Goal: Task Accomplishment & Management: Manage account settings

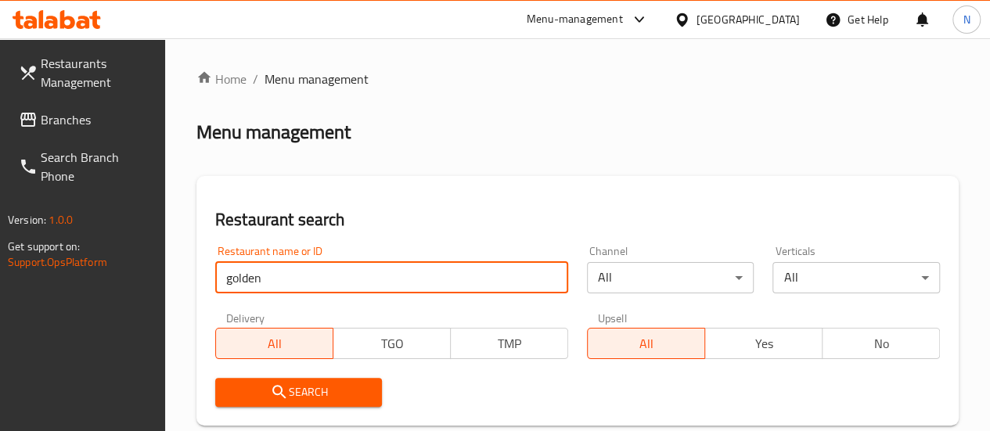
type input "golden dragon"
click button "Search" at bounding box center [298, 392] width 167 height 29
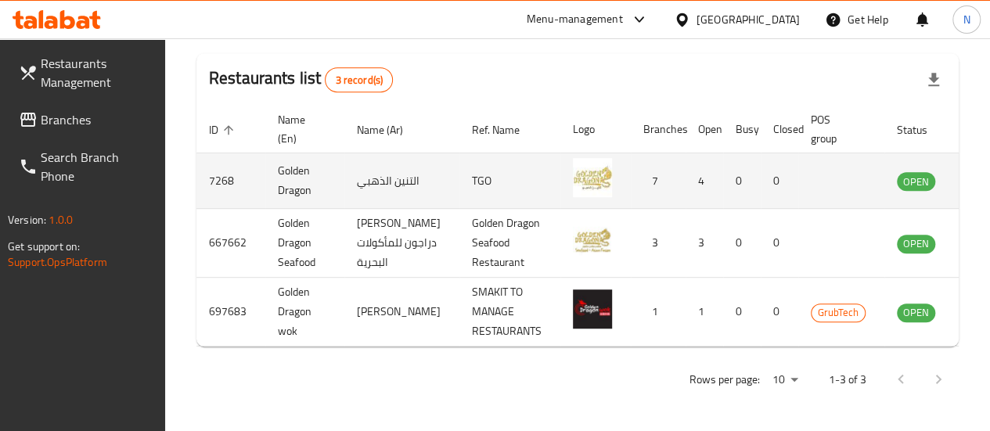
scroll to position [0, 22]
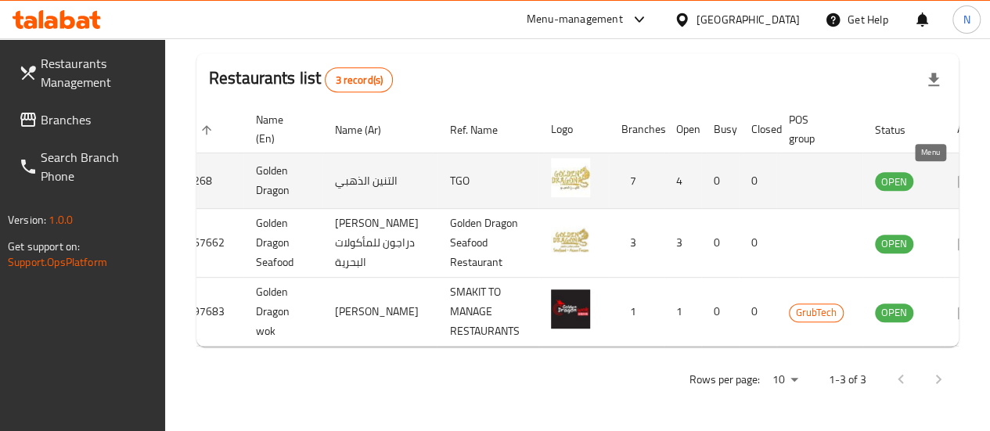
click at [957, 171] on link "enhanced table" at bounding box center [971, 180] width 29 height 19
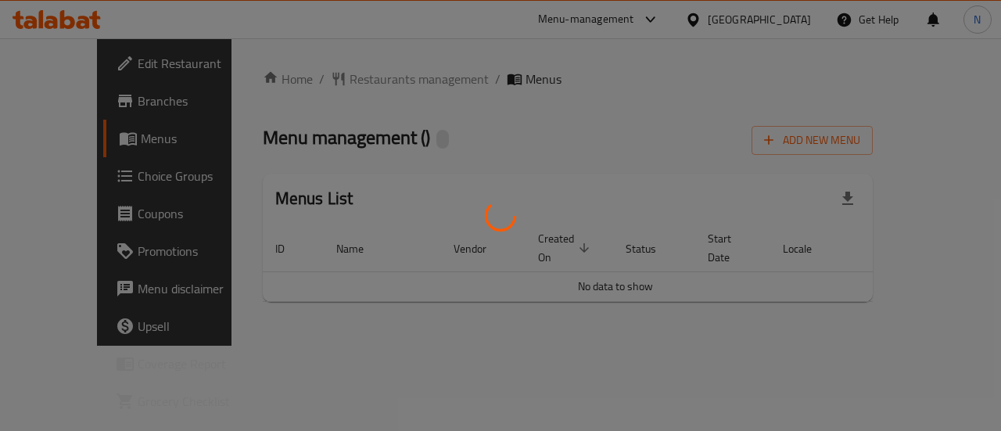
click at [942, 166] on div at bounding box center [500, 215] width 1001 height 431
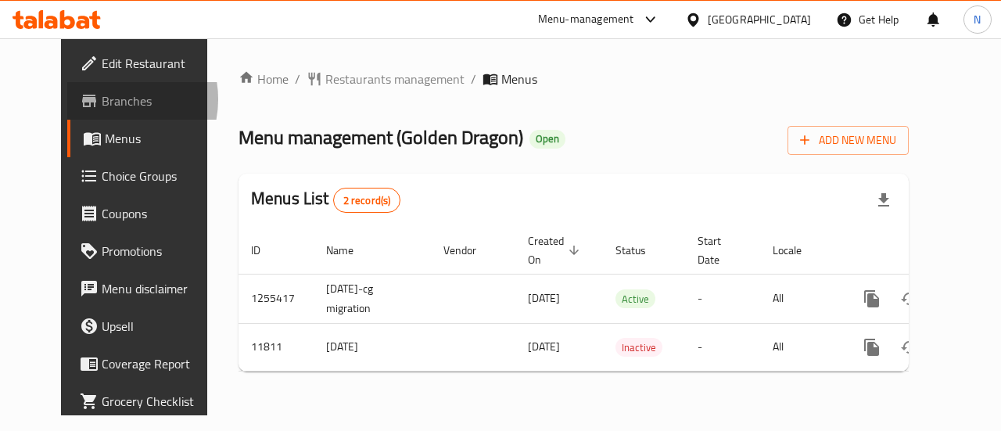
click at [102, 99] on span "Branches" at bounding box center [159, 101] width 114 height 19
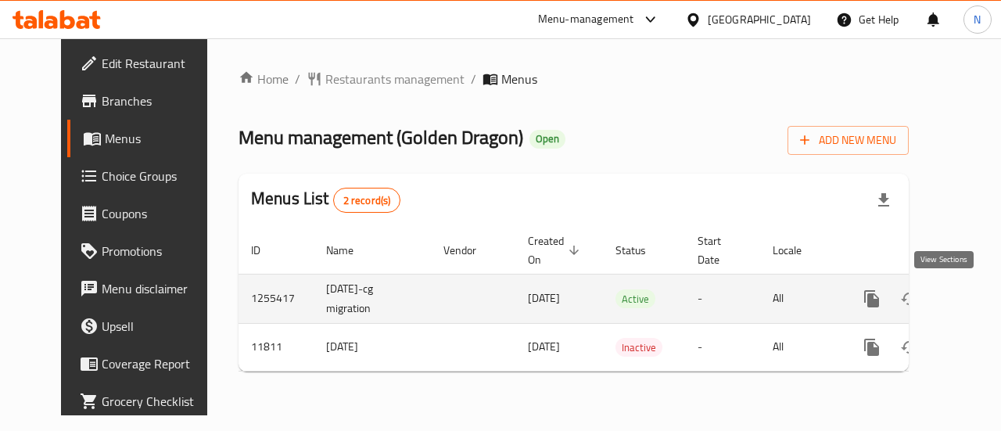
click at [975, 290] on icon "enhanced table" at bounding box center [984, 298] width 19 height 19
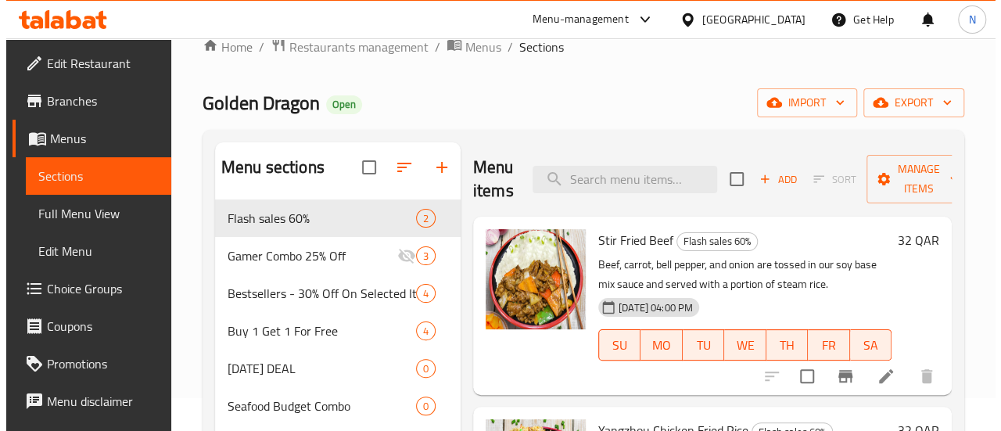
scroll to position [32, 0]
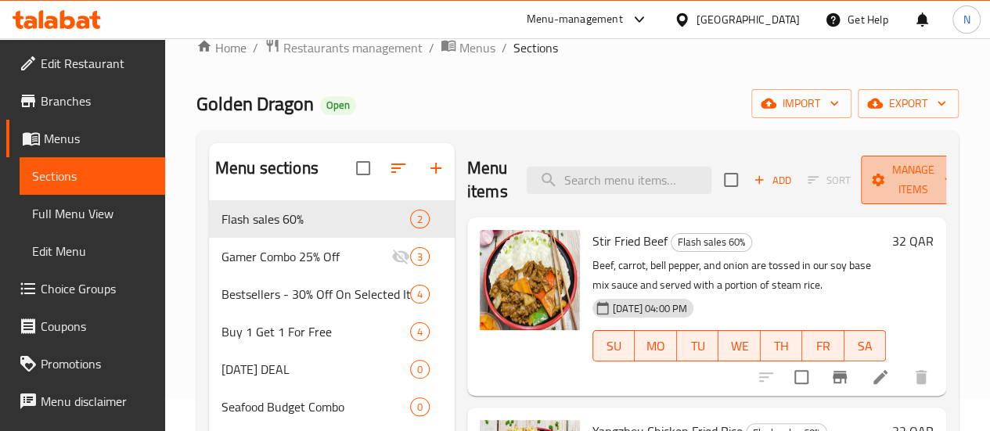
click at [886, 193] on span "Manage items" at bounding box center [913, 179] width 80 height 39
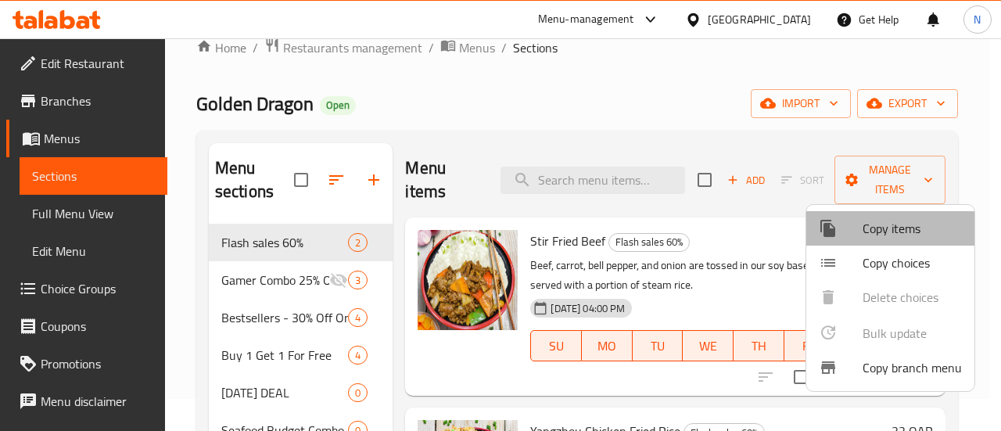
click at [888, 232] on span "Copy items" at bounding box center [912, 228] width 99 height 19
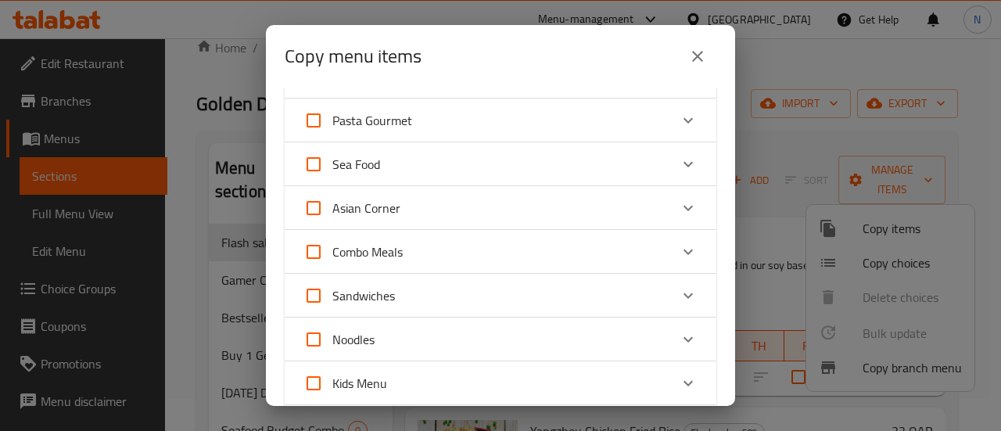
scroll to position [307, 0]
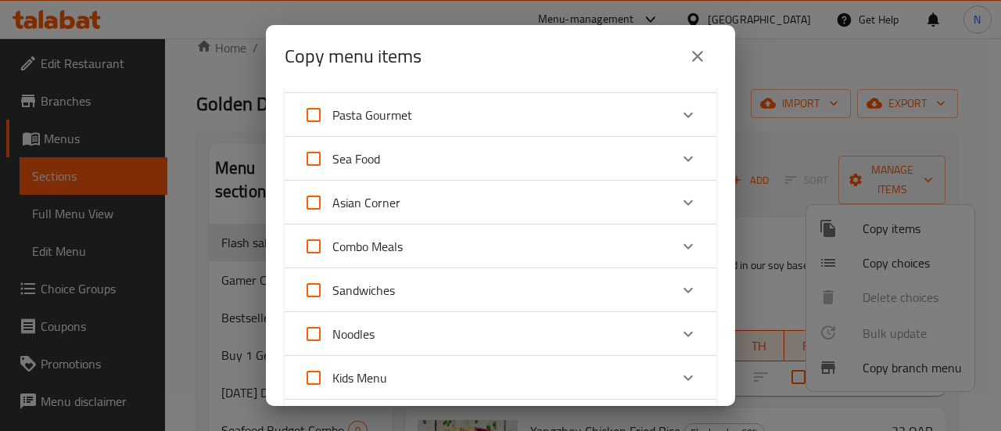
click at [469, 245] on div "Combo Meals" at bounding box center [487, 247] width 366 height 38
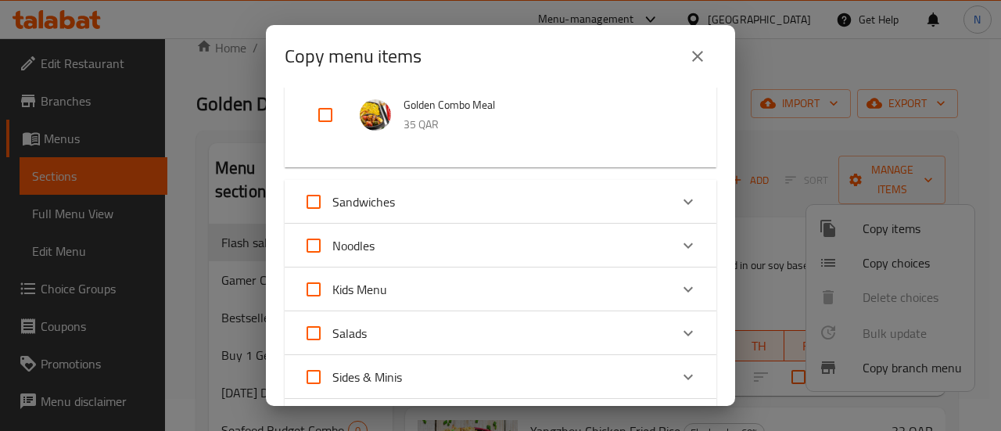
scroll to position [1012, 0]
click at [438, 209] on div "Sandwiches" at bounding box center [487, 201] width 366 height 38
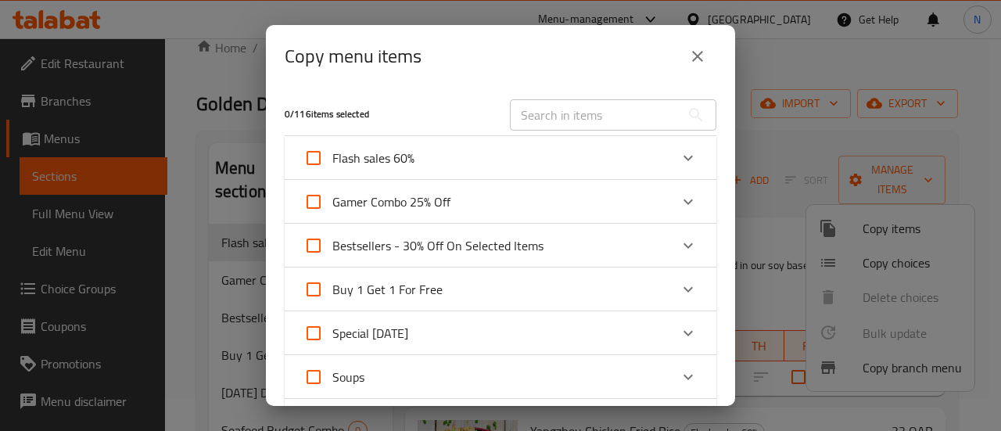
scroll to position [103, 0]
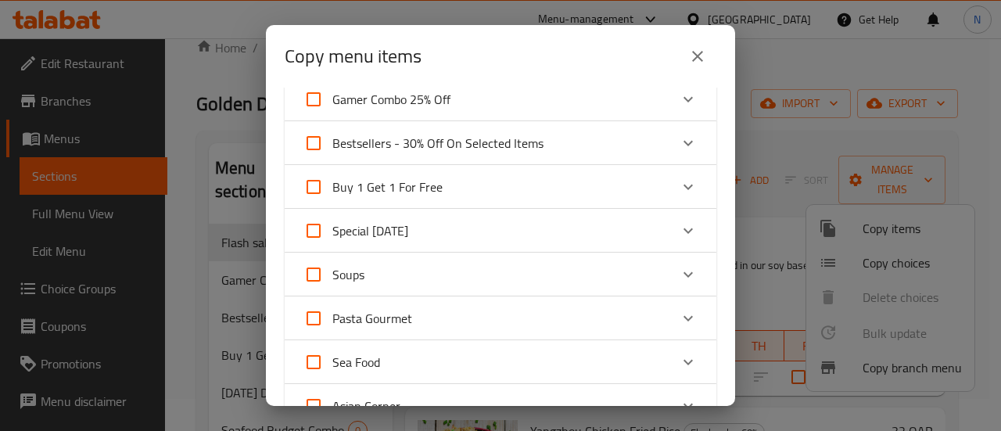
click at [493, 282] on div "Soups" at bounding box center [487, 275] width 366 height 38
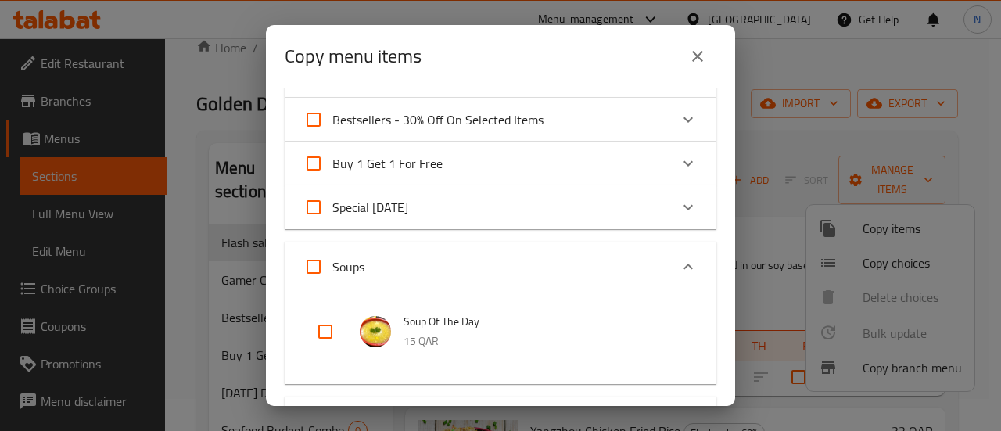
scroll to position [121, 0]
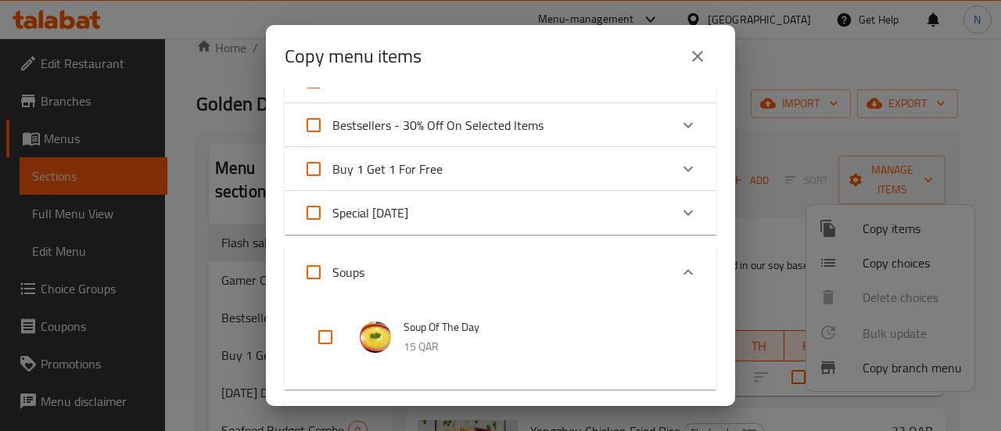
click at [487, 226] on div "Special Ramadan" at bounding box center [487, 213] width 366 height 38
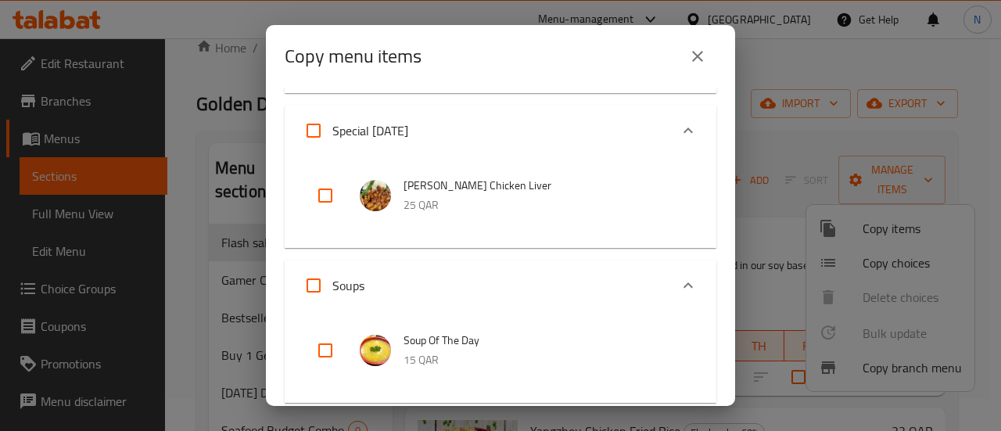
scroll to position [494, 0]
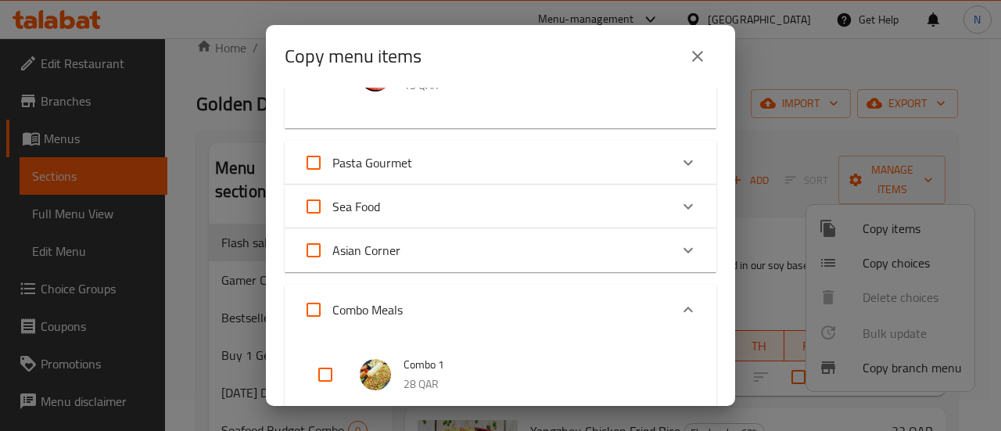
click at [440, 204] on div "Sea Food" at bounding box center [487, 207] width 366 height 38
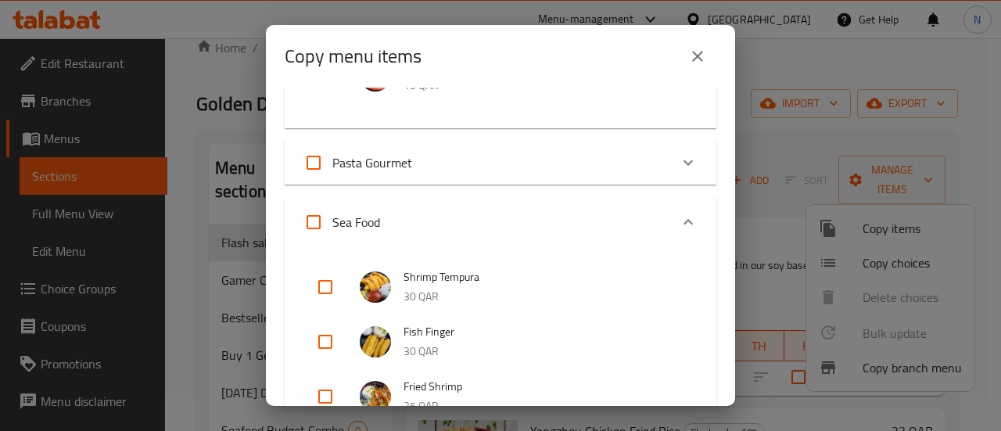
click at [453, 178] on div "Pasta Gourmet" at bounding box center [487, 163] width 366 height 38
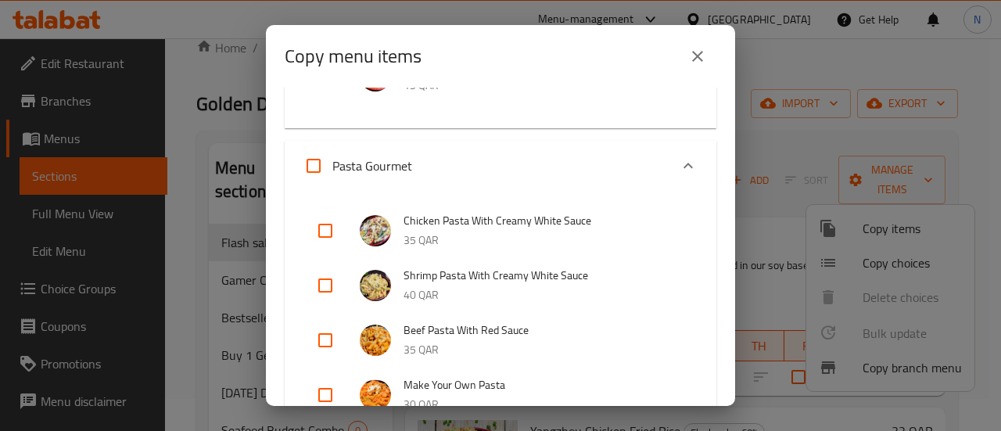
click at [331, 236] on input "checkbox" at bounding box center [326, 231] width 38 height 38
checkbox input "true"
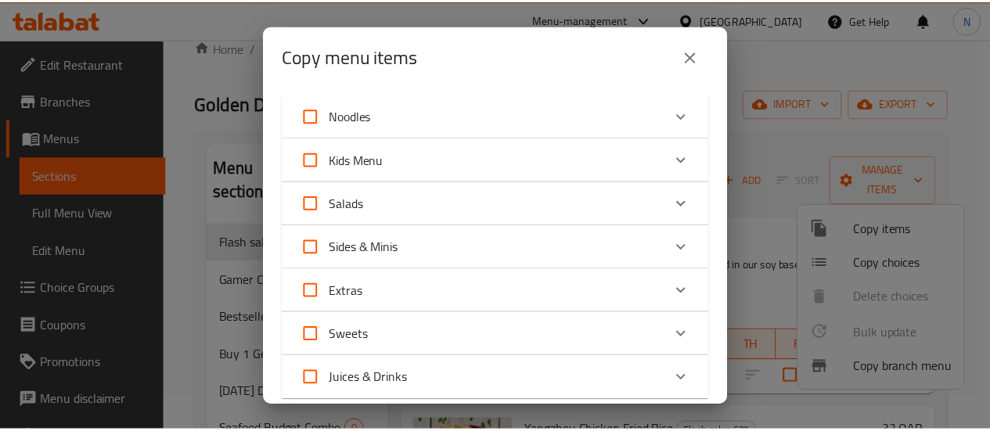
scroll to position [2859, 0]
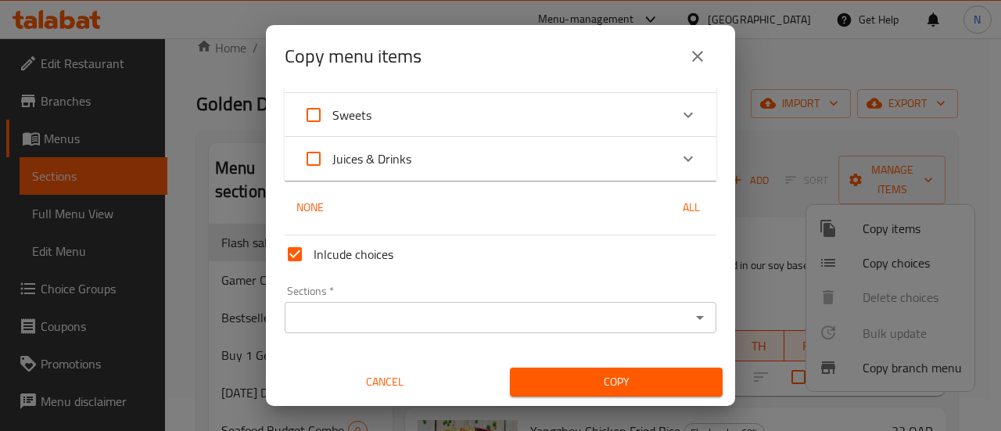
click at [483, 329] on div "Sections *" at bounding box center [501, 317] width 432 height 31
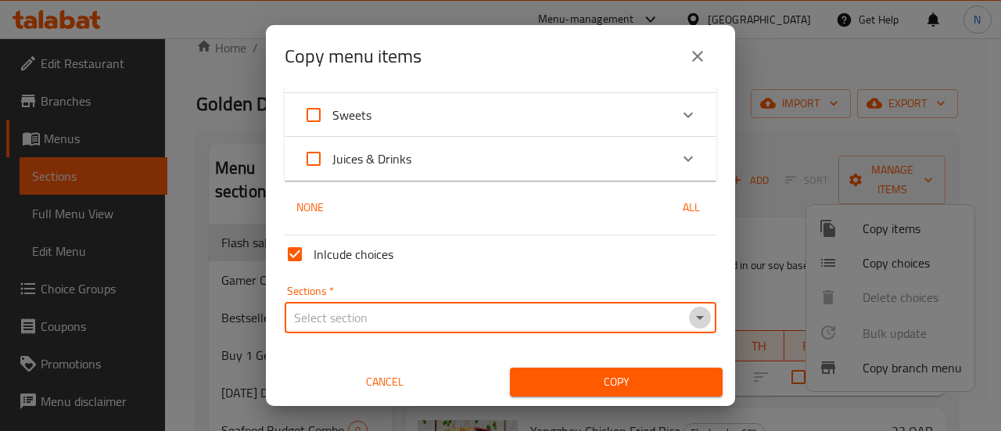
click at [691, 314] on icon "Open" at bounding box center [700, 317] width 19 height 19
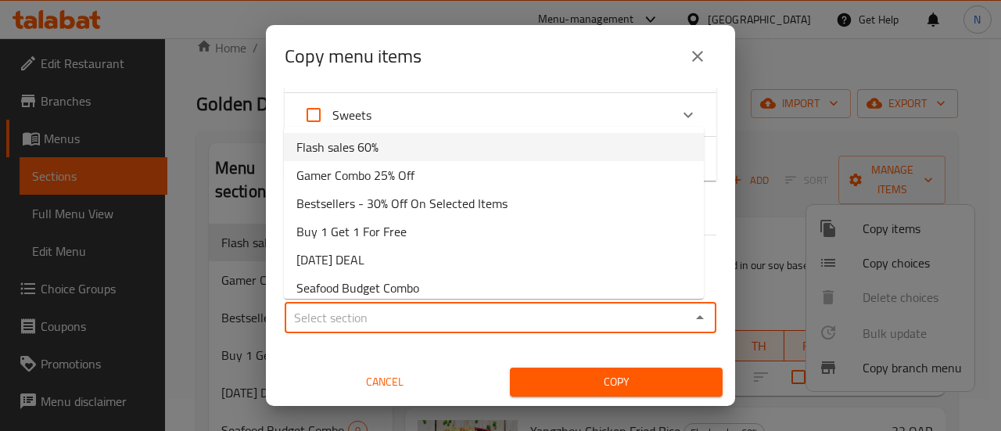
click at [389, 143] on li "Flash sales 60%" at bounding box center [494, 147] width 420 height 28
type input "Flash sales 60%"
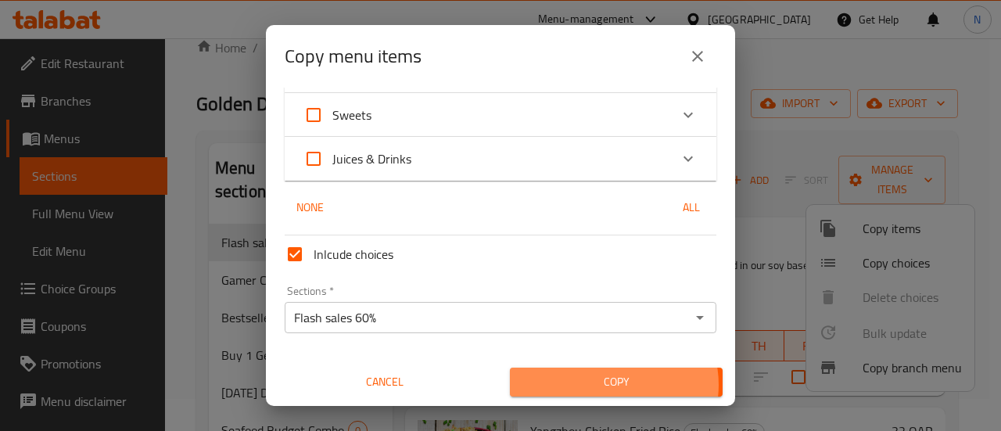
click at [603, 385] on span "Copy" at bounding box center [617, 382] width 188 height 20
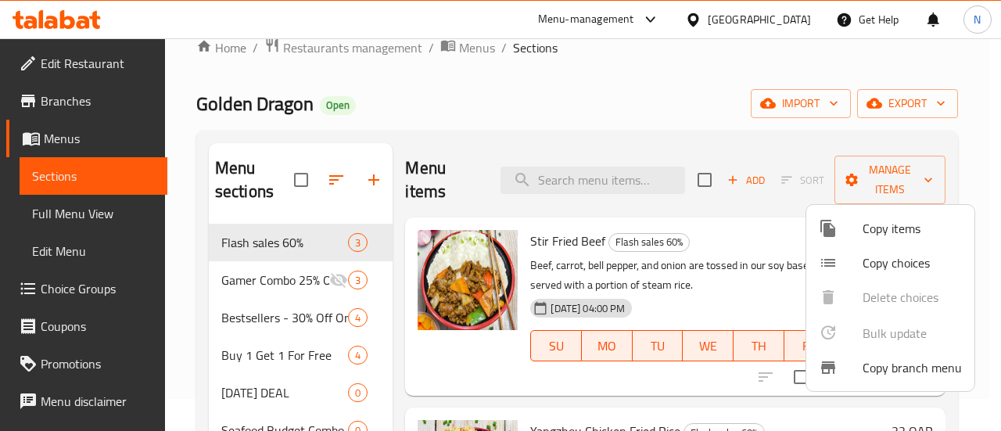
click at [559, 115] on div at bounding box center [500, 215] width 1001 height 431
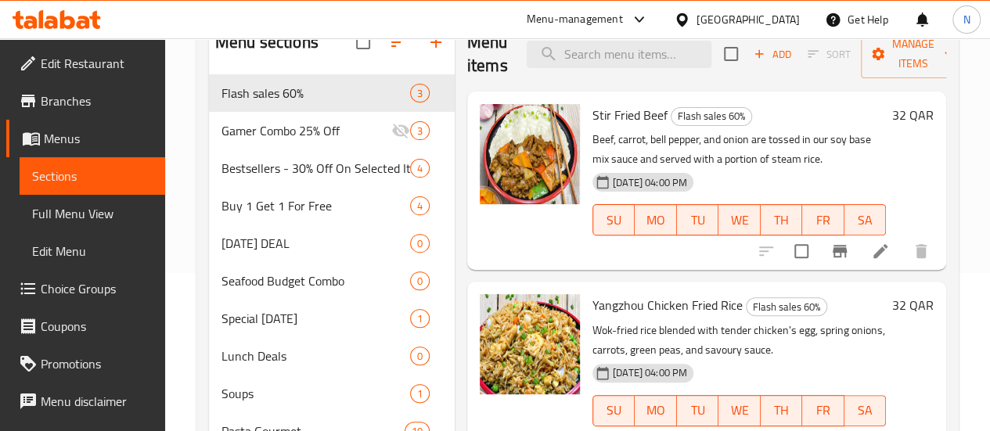
scroll to position [159, 0]
click at [592, 117] on span "Stir Fried Beef" at bounding box center [629, 113] width 75 height 23
copy h6 "Stir Fried Beef"
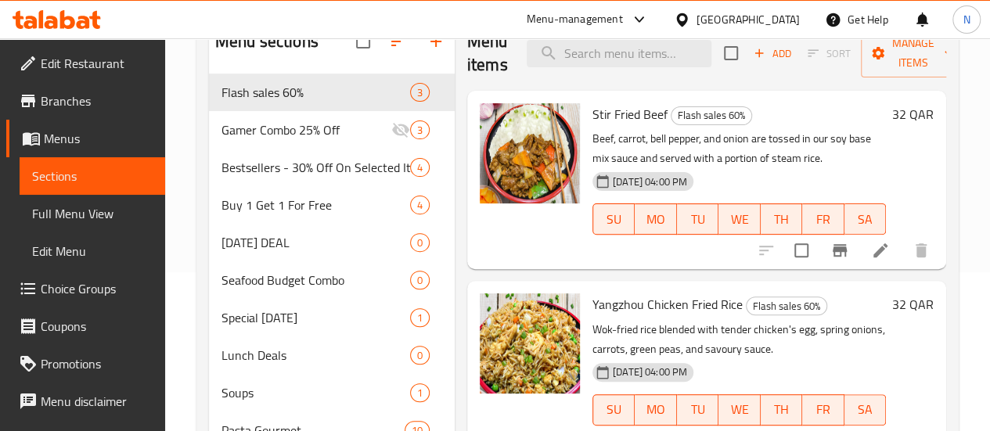
click at [592, 296] on span "Yangzhou Chicken Fried Rice" at bounding box center [667, 304] width 150 height 23
copy h6 "Yangzhou Chicken Fried Rice"
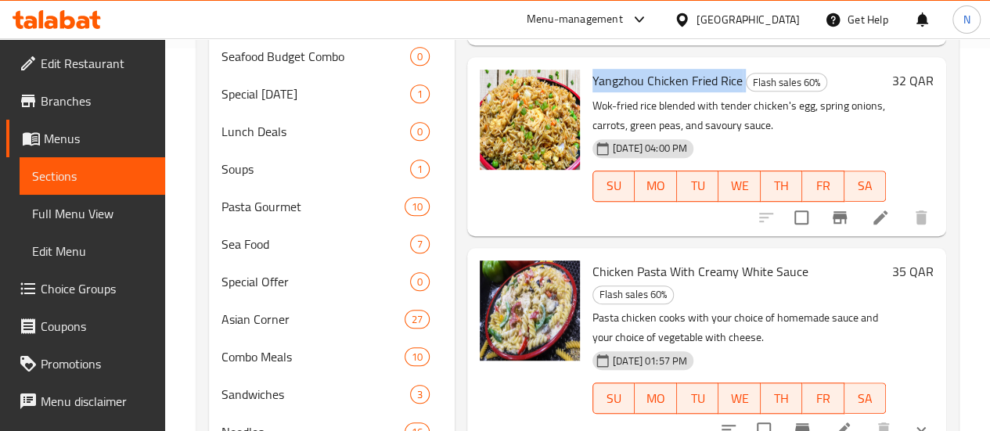
scroll to position [392, 0]
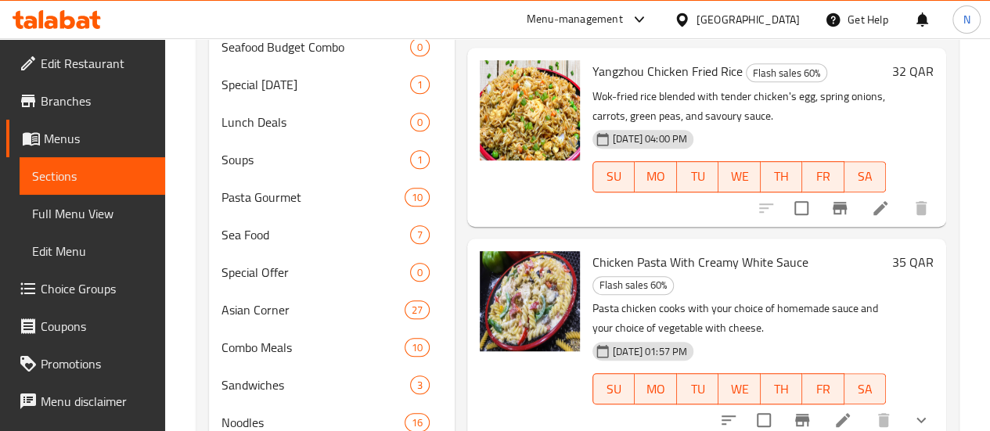
click at [609, 271] on span "Chicken Pasta With Creamy White Sauce" at bounding box center [700, 261] width 216 height 23
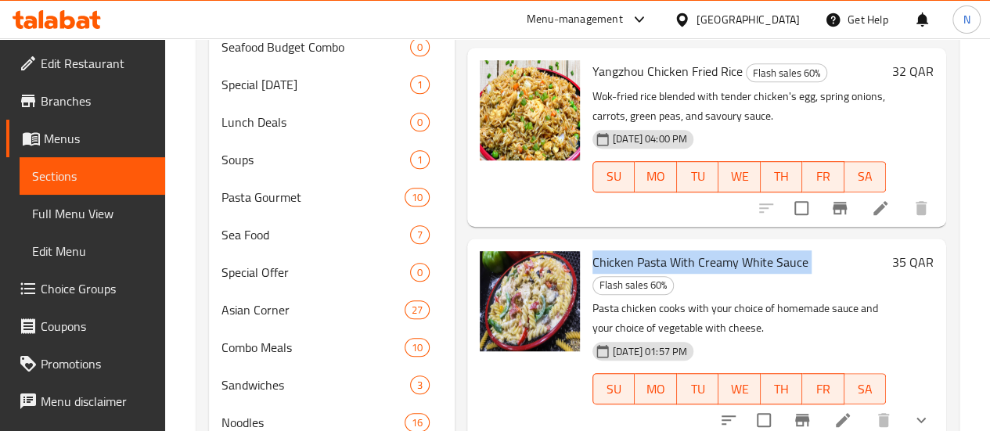
click at [609, 271] on span "Chicken Pasta With Creamy White Sauce" at bounding box center [700, 261] width 216 height 23
copy h6 "Chicken Pasta With Creamy White Sauce"
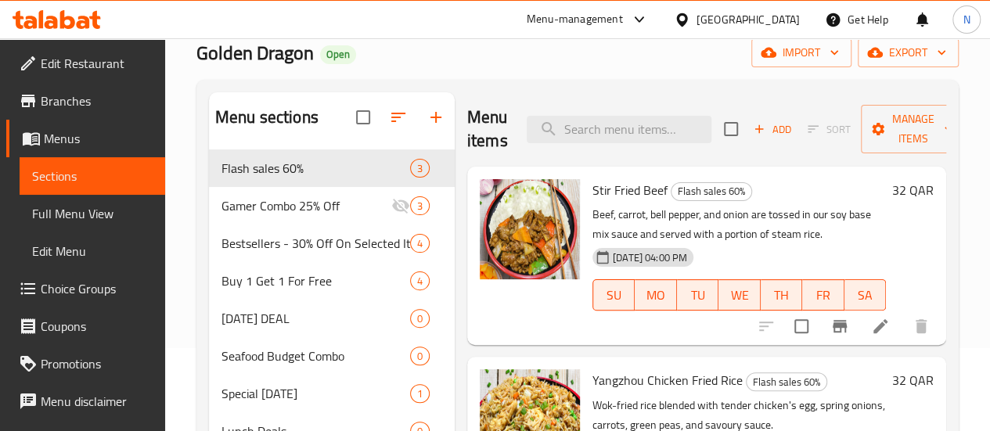
scroll to position [0, 0]
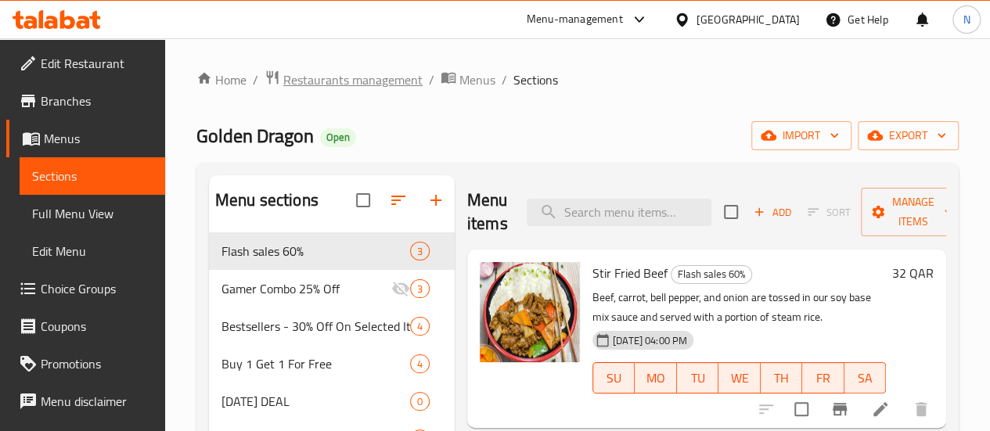
click at [350, 77] on span "Restaurants management" at bounding box center [352, 79] width 139 height 19
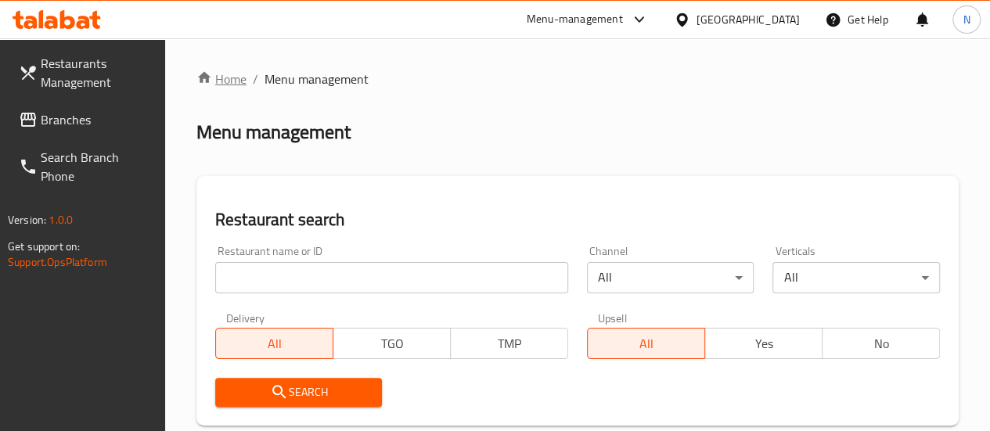
click at [217, 83] on link "Home" at bounding box center [221, 79] width 50 height 19
